Goal: Information Seeking & Learning: Learn about a topic

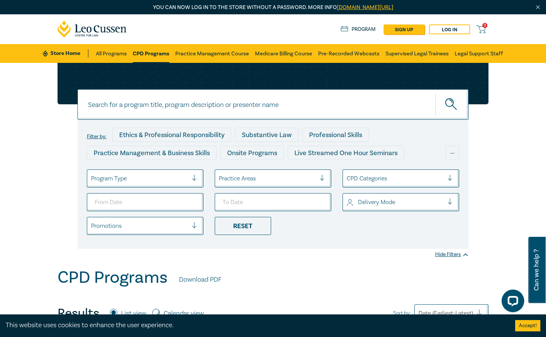
click at [168, 106] on input at bounding box center [273, 104] width 391 height 30
type input "family law masterclass"
click at [452, 104] on button "submit" at bounding box center [452, 104] width 33 height 23
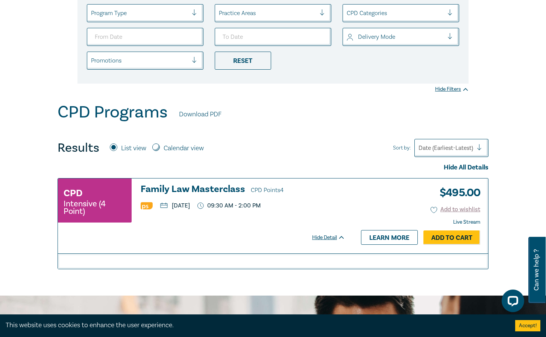
scroll to position [255, 0]
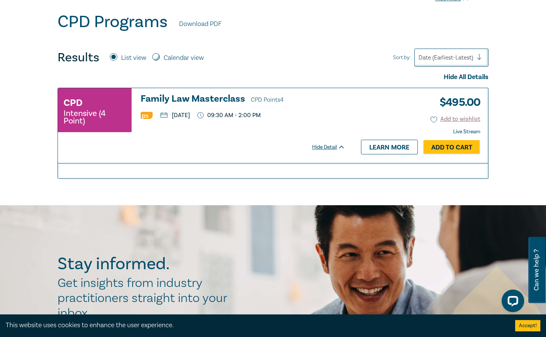
click at [201, 96] on h3 "Family Law Masterclass CPD Points 4" at bounding box center [243, 99] width 205 height 11
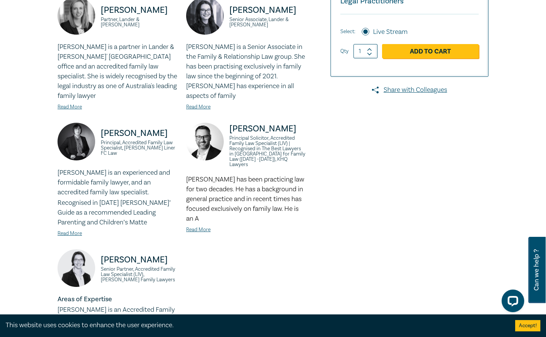
scroll to position [88, 0]
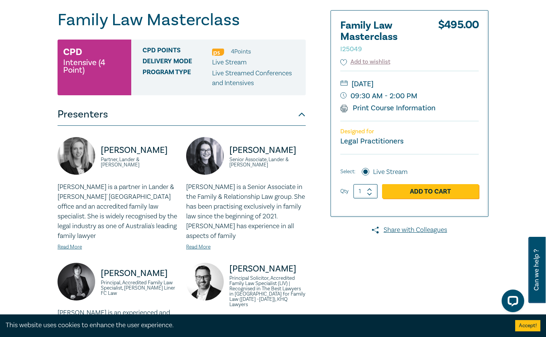
click at [304, 116] on button "Presenters" at bounding box center [182, 114] width 248 height 23
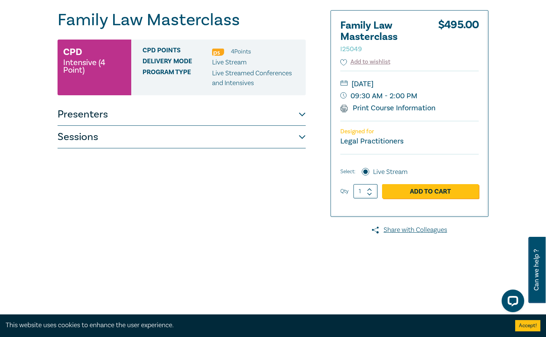
click at [293, 139] on button "Sessions" at bounding box center [182, 137] width 248 height 23
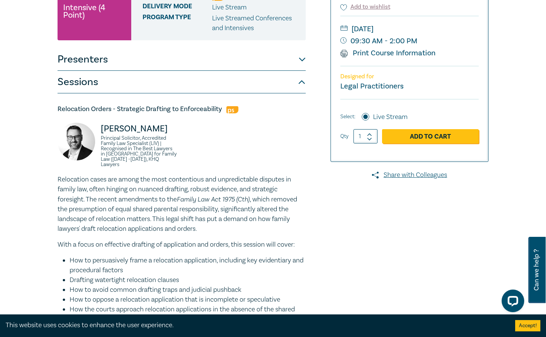
scroll to position [159, 0]
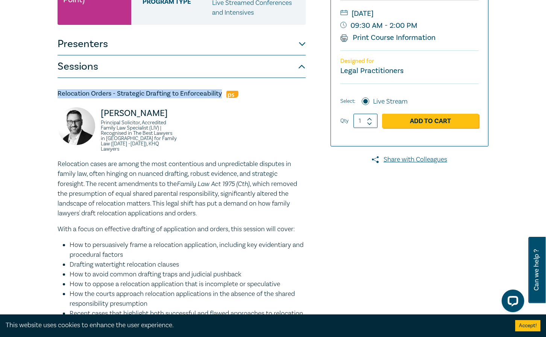
drag, startPoint x: 58, startPoint y: 93, endPoint x: 222, endPoint y: 92, distance: 164.0
click at [222, 92] on h5 "Relocation Orders - Strategic Drafting to Enforceability" at bounding box center [182, 93] width 248 height 9
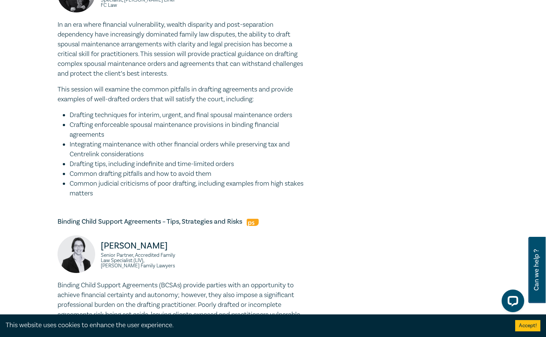
scroll to position [702, 0]
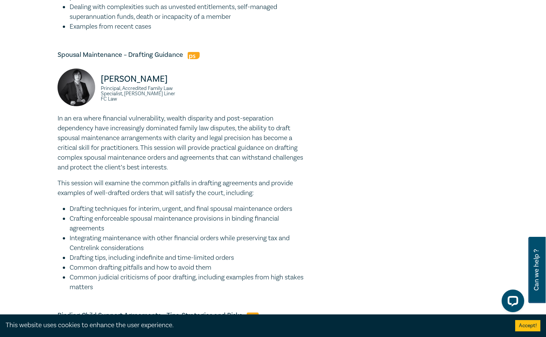
click at [202, 2] on li "Dealing with complexities such as unvested entitlements, self-managed superannu…" at bounding box center [188, 12] width 236 height 20
